Goal: Information Seeking & Learning: Learn about a topic

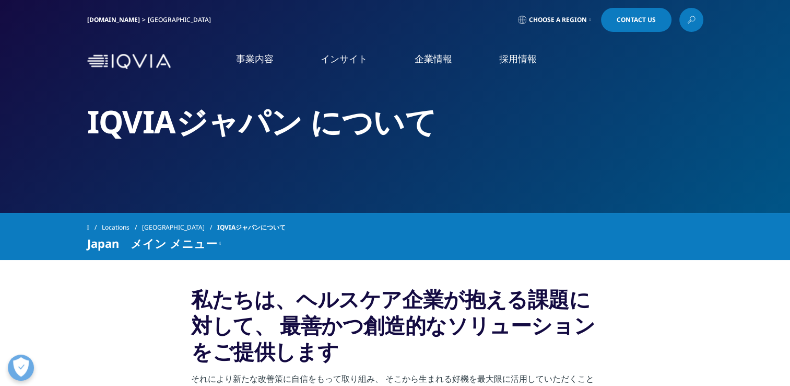
click at [250, 60] on link "事業内容" at bounding box center [255, 58] width 38 height 13
click at [71, 260] on link "医療機関・保険者向け" at bounding box center [65, 262] width 78 height 11
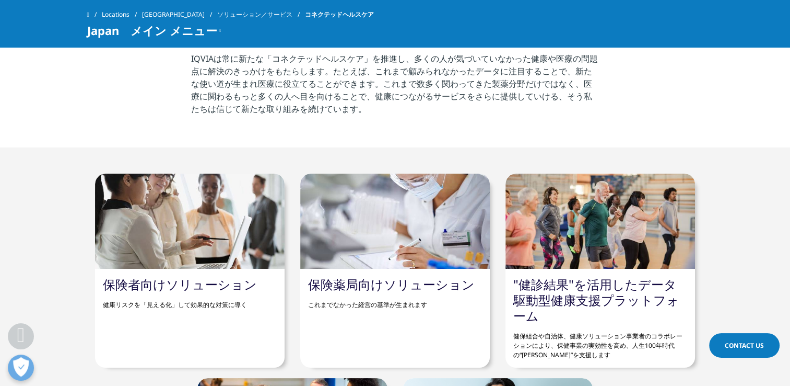
scroll to position [418, 0]
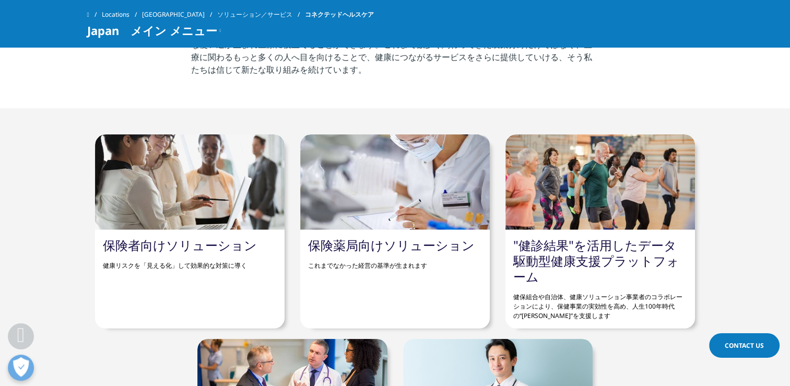
click at [228, 294] on div "保険者向けソリューション 健康リスクを「見える化」して効果的な対策に導く" at bounding box center [190, 231] width 190 height 194
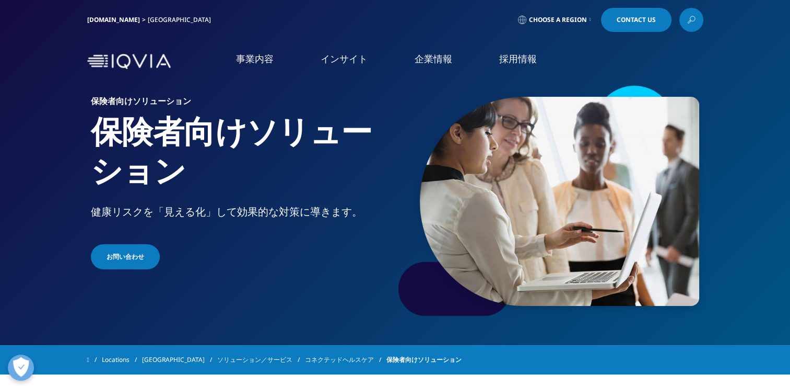
click at [144, 60] on img at bounding box center [129, 61] width 84 height 15
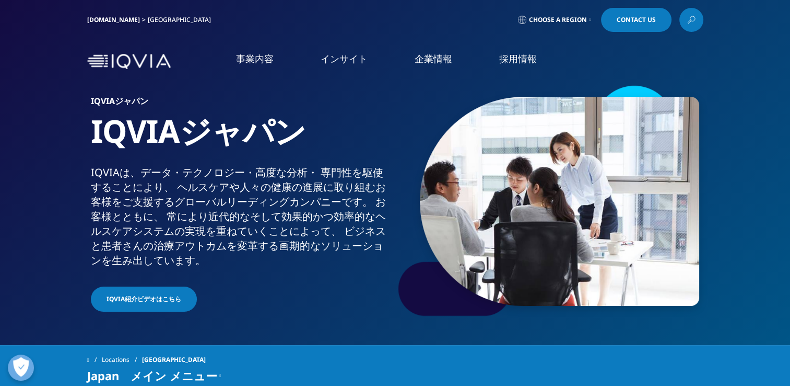
click at [28, 174] on link "アクセス" at bounding box center [145, 173] width 258 height 12
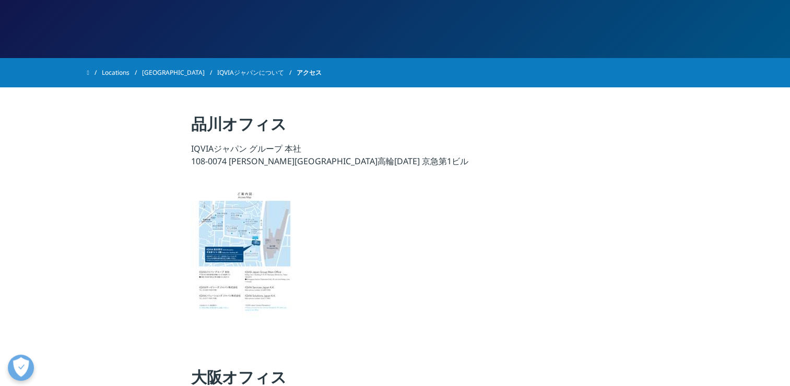
scroll to position [157, 0]
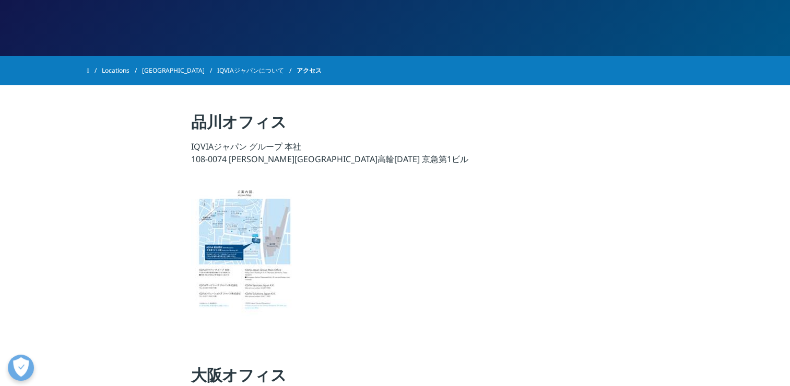
click at [256, 233] on img at bounding box center [243, 252] width 104 height 141
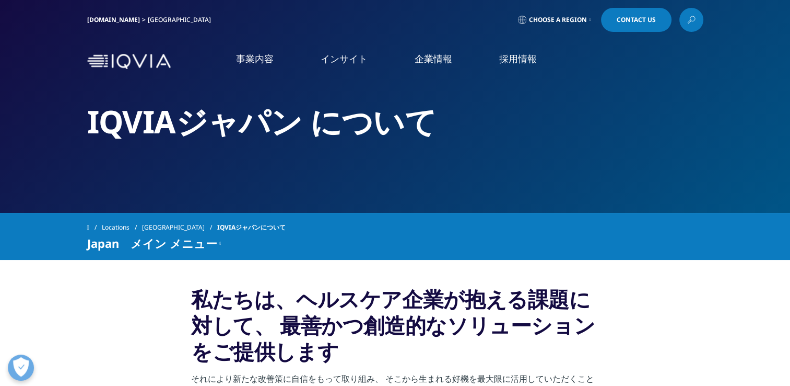
click at [46, 195] on link "社会貢献活動" at bounding box center [145, 194] width 258 height 12
click at [22, 214] on link "お知らせ" at bounding box center [145, 215] width 258 height 12
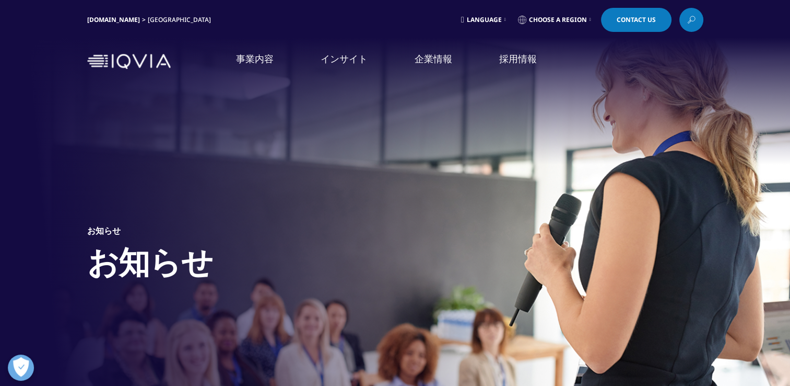
click at [127, 61] on img at bounding box center [129, 61] width 84 height 15
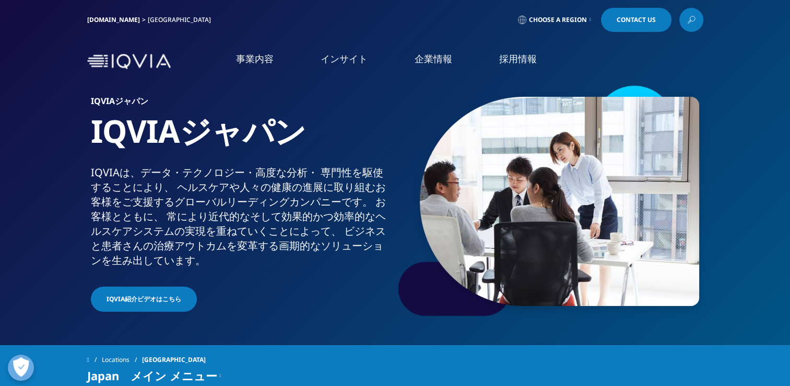
click at [255, 60] on link "事業内容" at bounding box center [255, 58] width 38 height 13
click at [76, 263] on link "医療機関・保険者向け" at bounding box center [65, 262] width 78 height 11
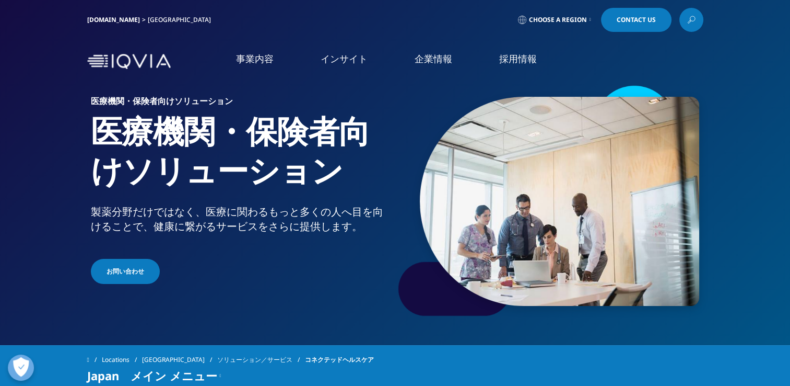
click at [113, 266] on link "お問い合わせ" at bounding box center [125, 271] width 69 height 25
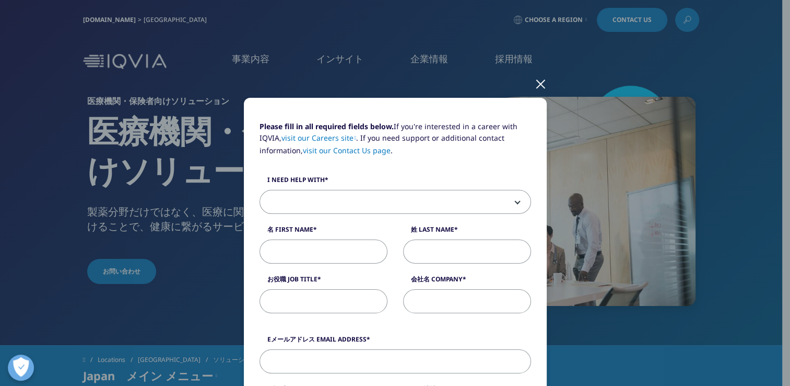
click at [539, 81] on div at bounding box center [541, 83] width 12 height 29
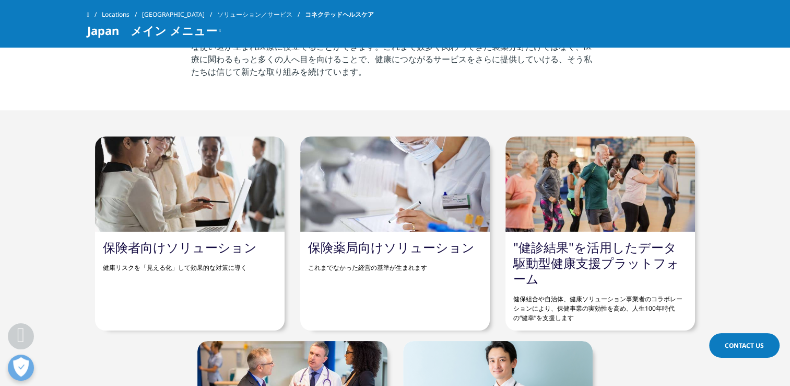
scroll to position [418, 0]
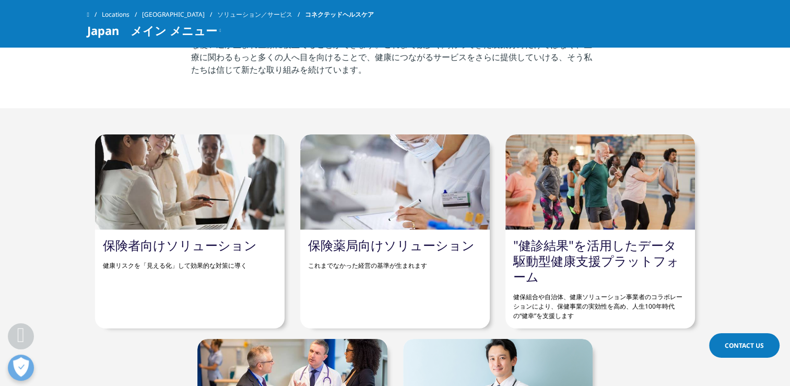
click at [173, 241] on link "保険者向けソリューション" at bounding box center [180, 244] width 154 height 17
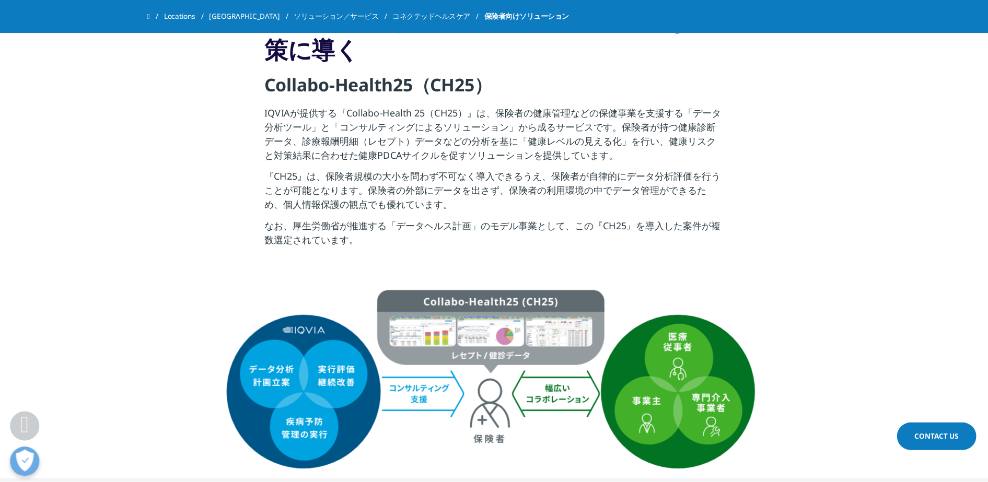
scroll to position [366, 0]
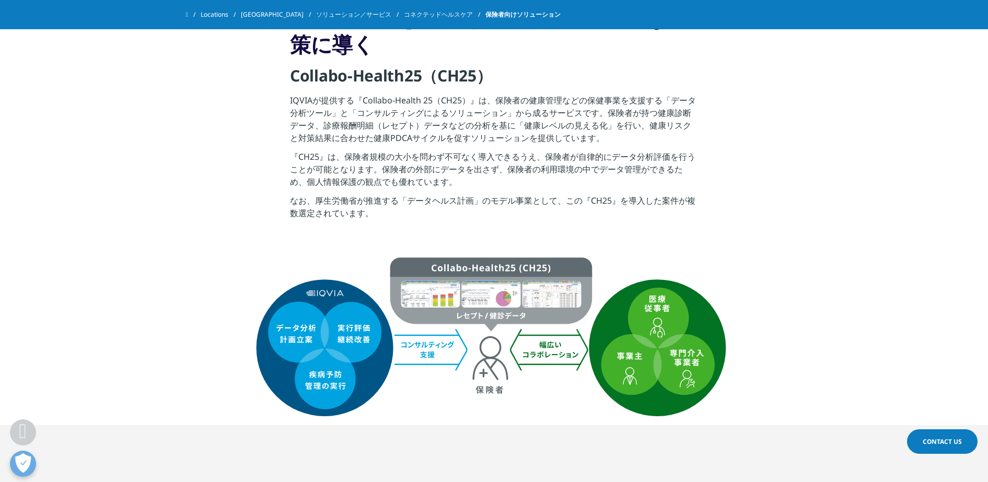
drag, startPoint x: 784, startPoint y: 1, endPoint x: 660, endPoint y: 50, distance: 133.7
click at [660, 50] on h3 "健康リスクを「見える化」して効果的な対策に導く" at bounding box center [494, 35] width 408 height 60
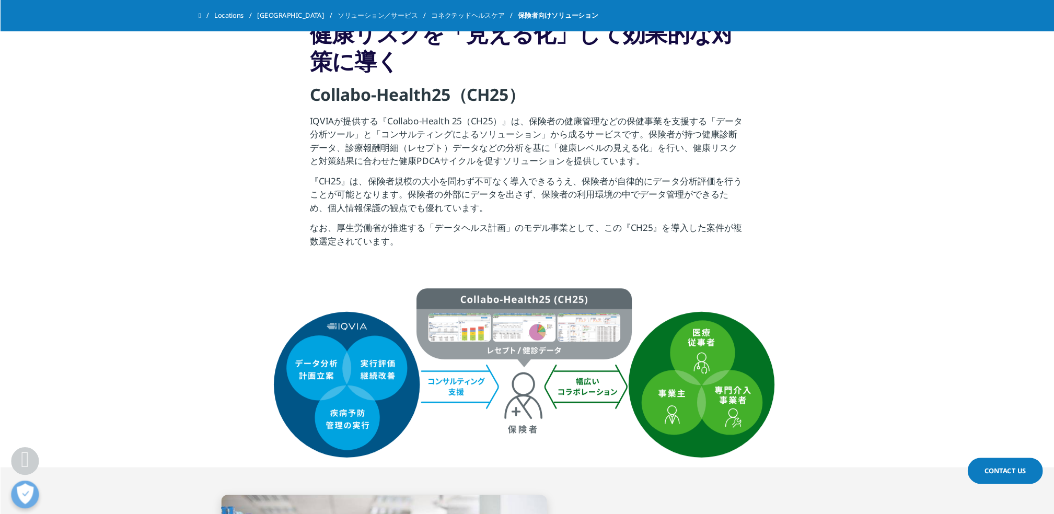
scroll to position [353, 0]
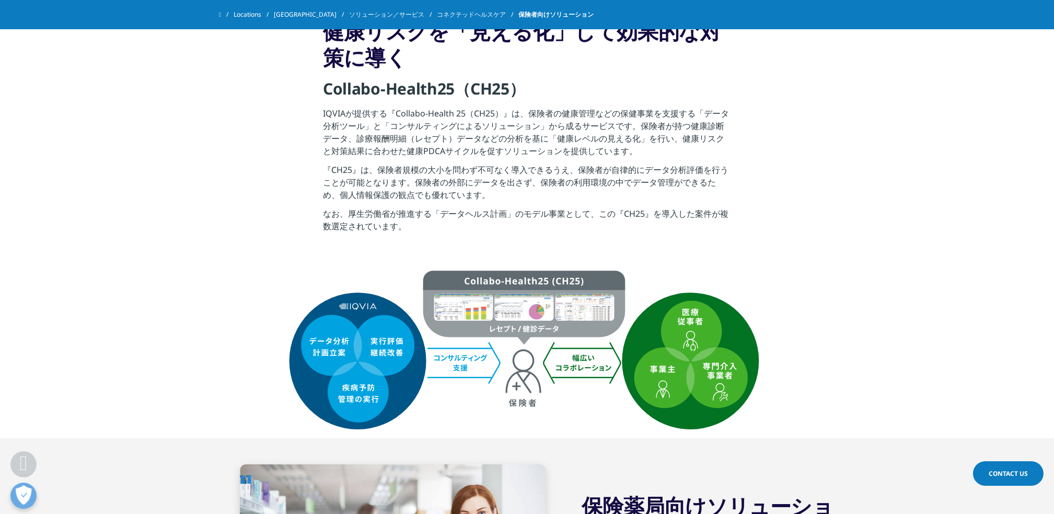
drag, startPoint x: 985, startPoint y: 0, endPoint x: 714, endPoint y: 244, distance: 364.3
click at [714, 244] on section "健康リスクを「見える化」して効果的な対策に導く Collabo-Health25（CH25） IQVIAが提供する『Collabo-Health 25（CH2…" at bounding box center [527, 128] width 1054 height 273
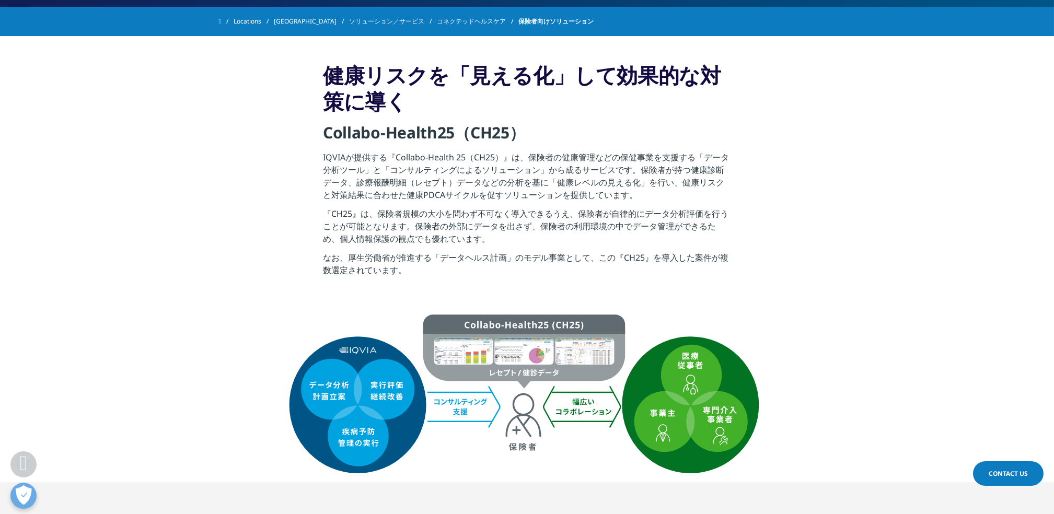
scroll to position [324, 0]
